Goal: Navigation & Orientation: Find specific page/section

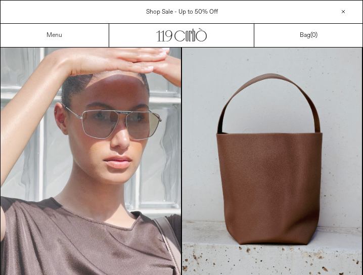
click at [53, 37] on link "Menu" at bounding box center [55, 35] width 16 height 8
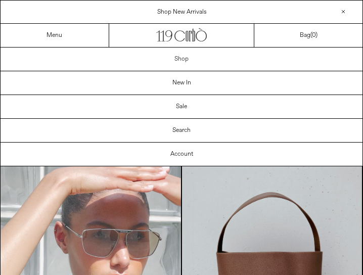
click at [183, 64] on link "Shop" at bounding box center [182, 59] width 362 height 23
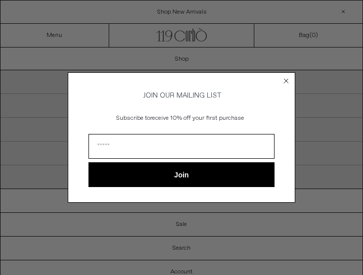
click at [282, 79] on circle "Close dialog" at bounding box center [287, 81] width 10 height 10
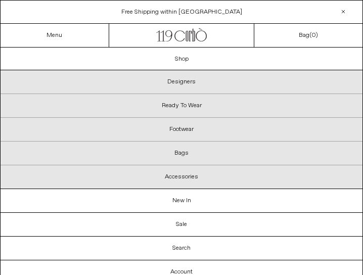
click at [185, 79] on p "Designers" at bounding box center [182, 82] width 362 height 24
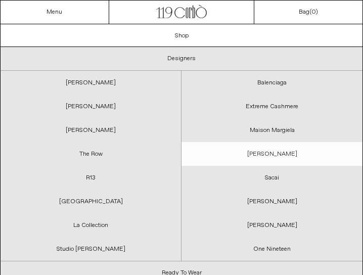
scroll to position [304, 0]
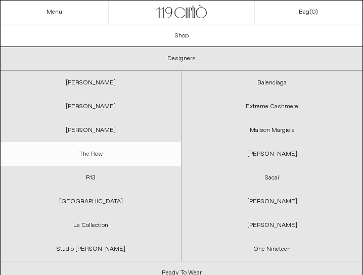
click at [89, 153] on link "The Row" at bounding box center [91, 154] width 181 height 24
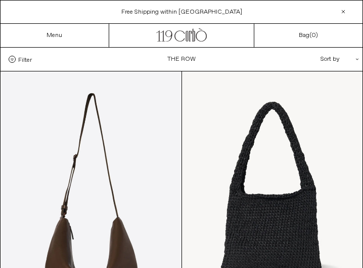
click at [330, 53] on div "Sort by .cls-1{fill:#231f20}" at bounding box center [307, 59] width 91 height 23
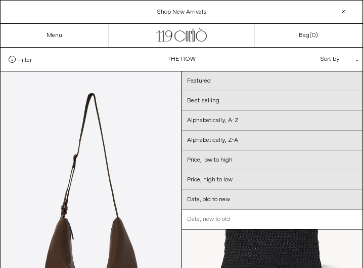
click at [224, 215] on link "Date, new to old" at bounding box center [272, 219] width 181 height 19
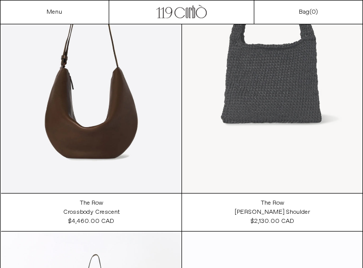
scroll to position [202, 0]
